Goal: Check status: Check status

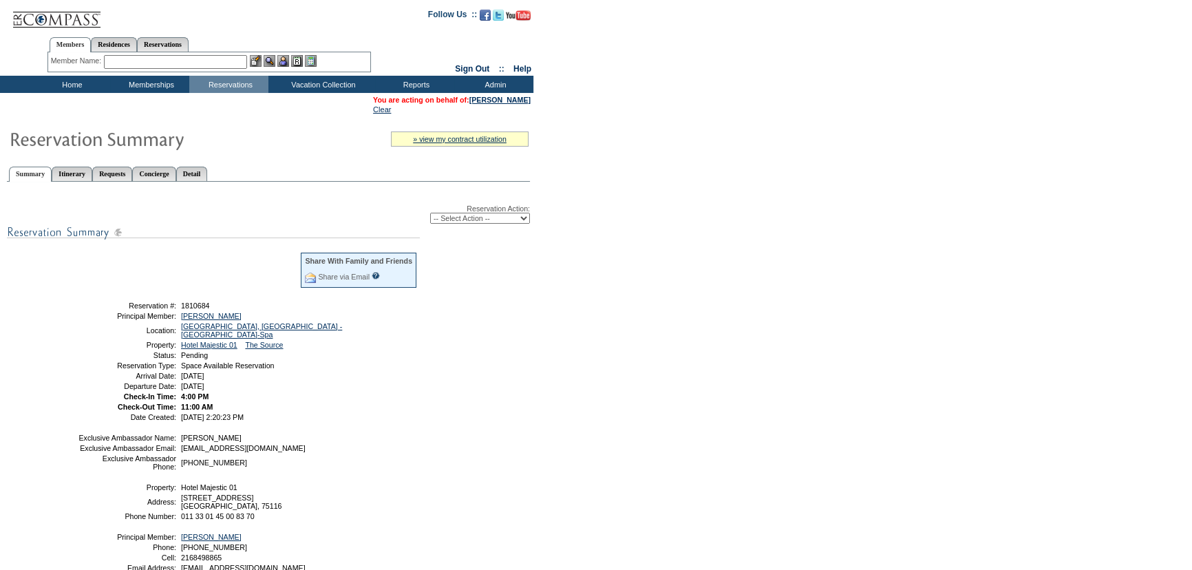
click at [200, 248] on div "Reservation Action: -- Select Action -- Modify Reservation Dates Modify Reserva…" at bounding box center [268, 393] width 523 height 409
drag, startPoint x: 217, startPoint y: 308, endPoint x: 282, endPoint y: 306, distance: 65.4
click at [182, 309] on td "1810684" at bounding box center [297, 305] width 239 height 8
click at [247, 303] on td "1810684" at bounding box center [297, 305] width 239 height 8
drag, startPoint x: 214, startPoint y: 304, endPoint x: 180, endPoint y: 308, distance: 34.7
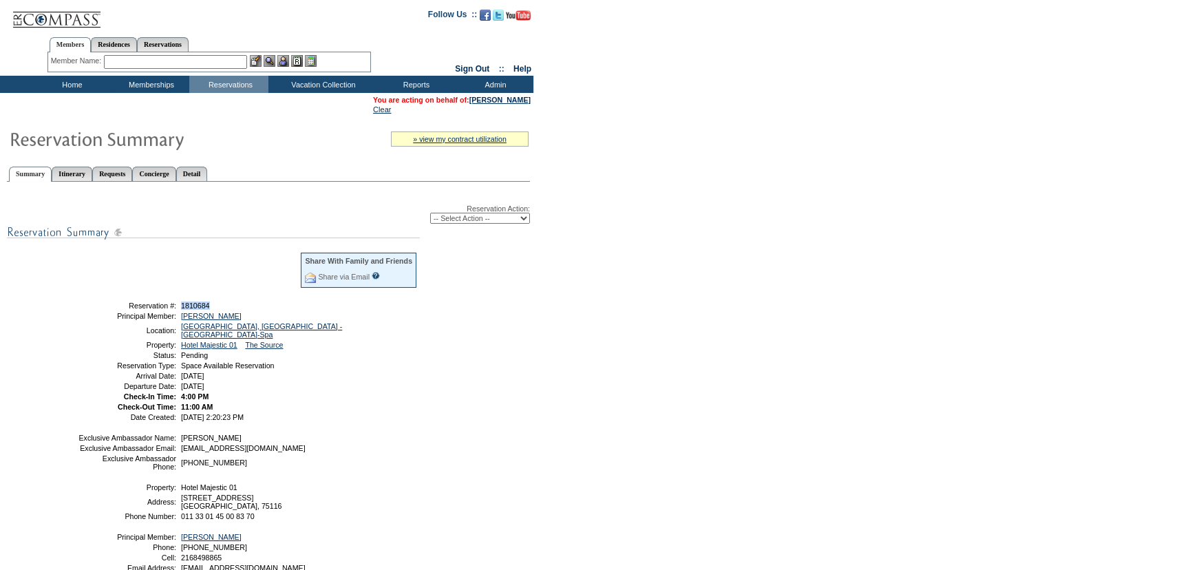
click at [180, 308] on td "1810684" at bounding box center [297, 305] width 239 height 8
copy span "1810684"
click at [195, 60] on input "text" at bounding box center [175, 62] width 143 height 14
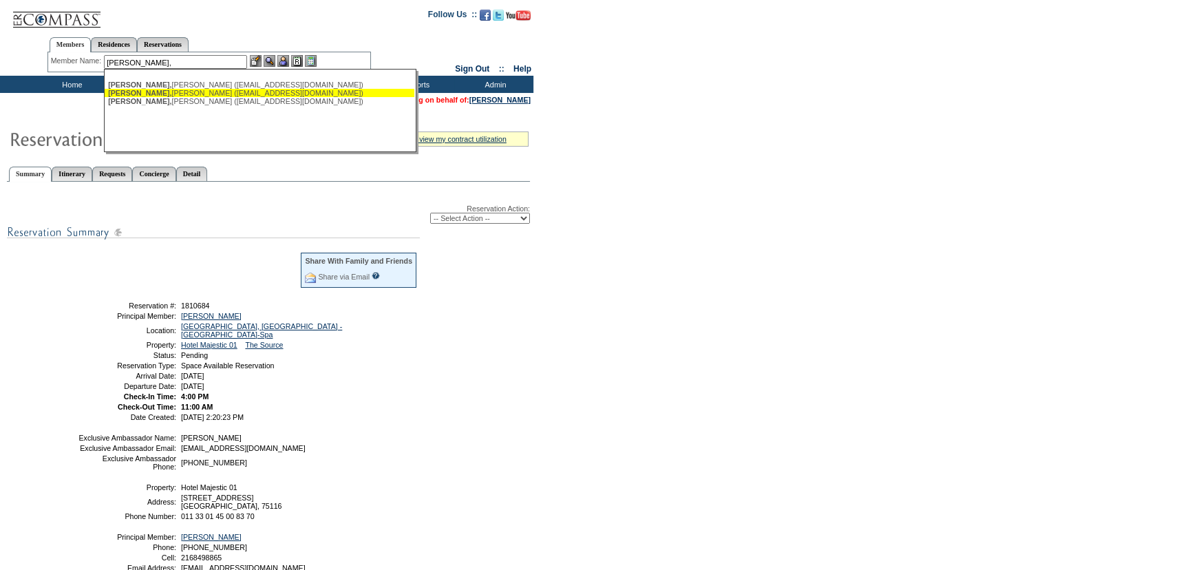
click at [186, 95] on div "[PERSON_NAME] ([EMAIL_ADDRESS][DOMAIN_NAME])" at bounding box center [259, 93] width 303 height 8
type input "[PERSON_NAME] ([EMAIL_ADDRESS][DOMAIN_NAME])"
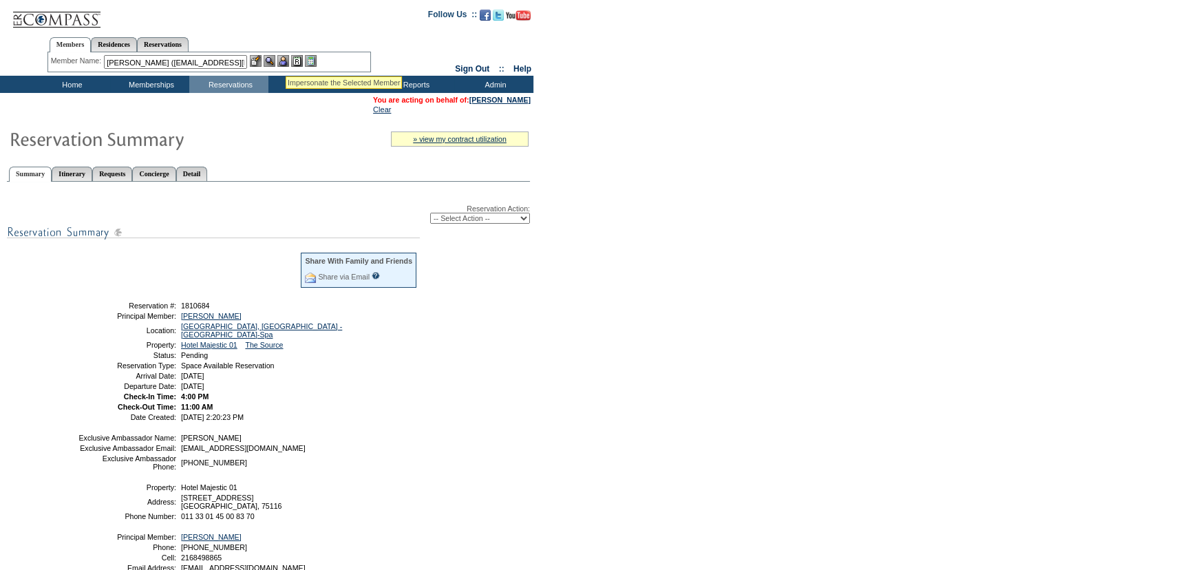
click at [286, 60] on img at bounding box center [283, 61] width 12 height 12
click at [275, 61] on img at bounding box center [270, 61] width 12 height 12
